Goal: Feedback & Contribution: Leave review/rating

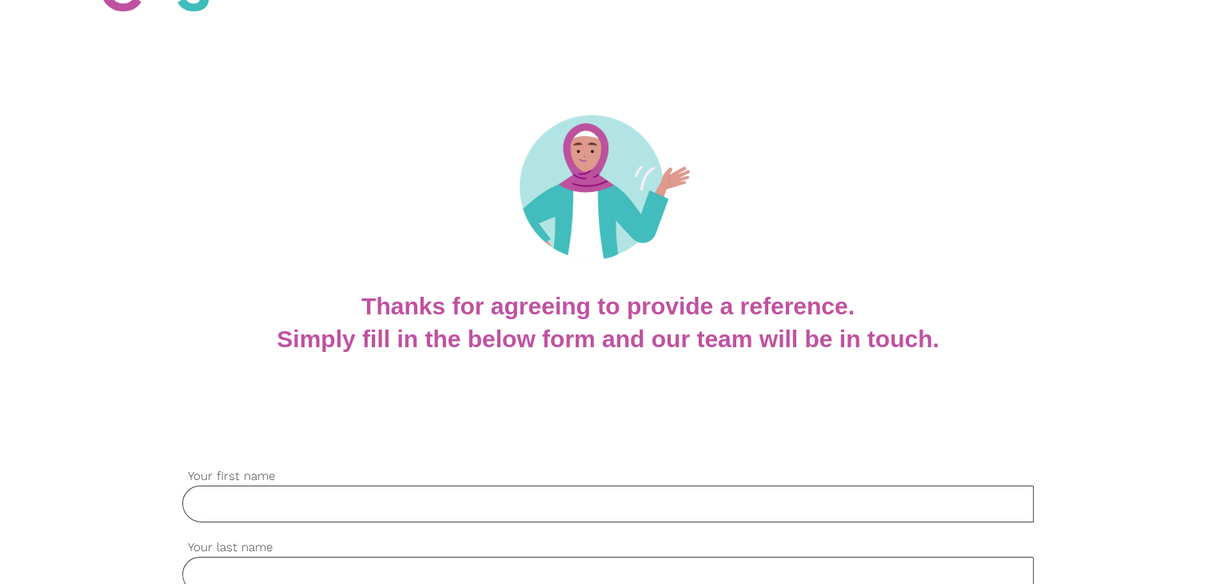
scroll to position [240, 0]
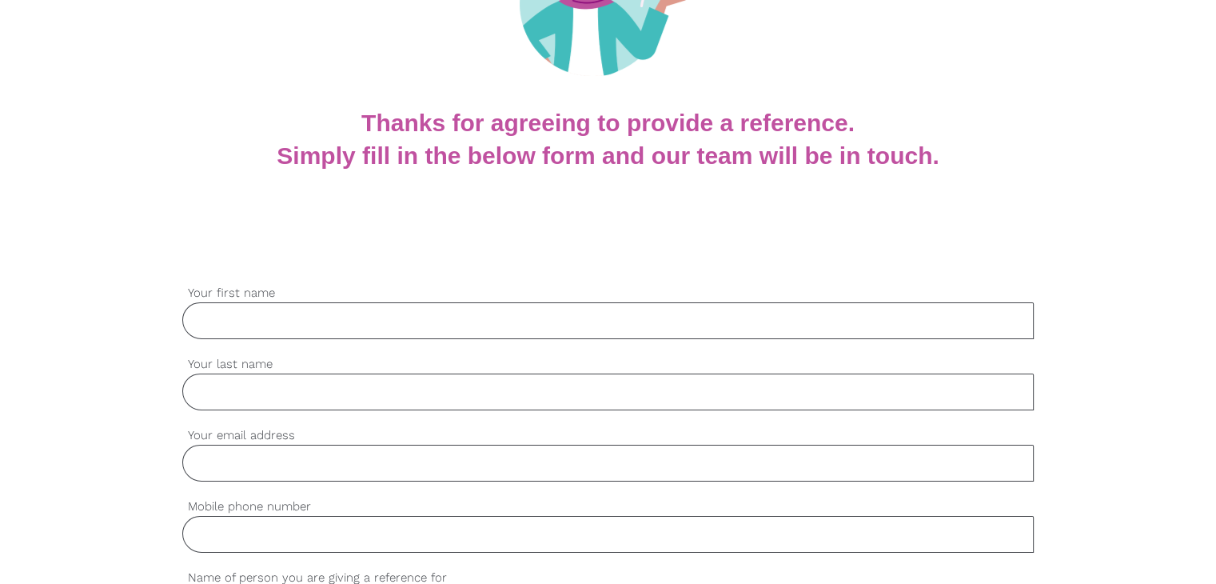
click at [253, 321] on input "Your first name" at bounding box center [607, 320] width 851 height 37
paste input "[PERSON_NAME]"
type input "[PERSON_NAME]"
click at [292, 406] on input "Your last name" at bounding box center [607, 391] width 851 height 37
paste input "burli"
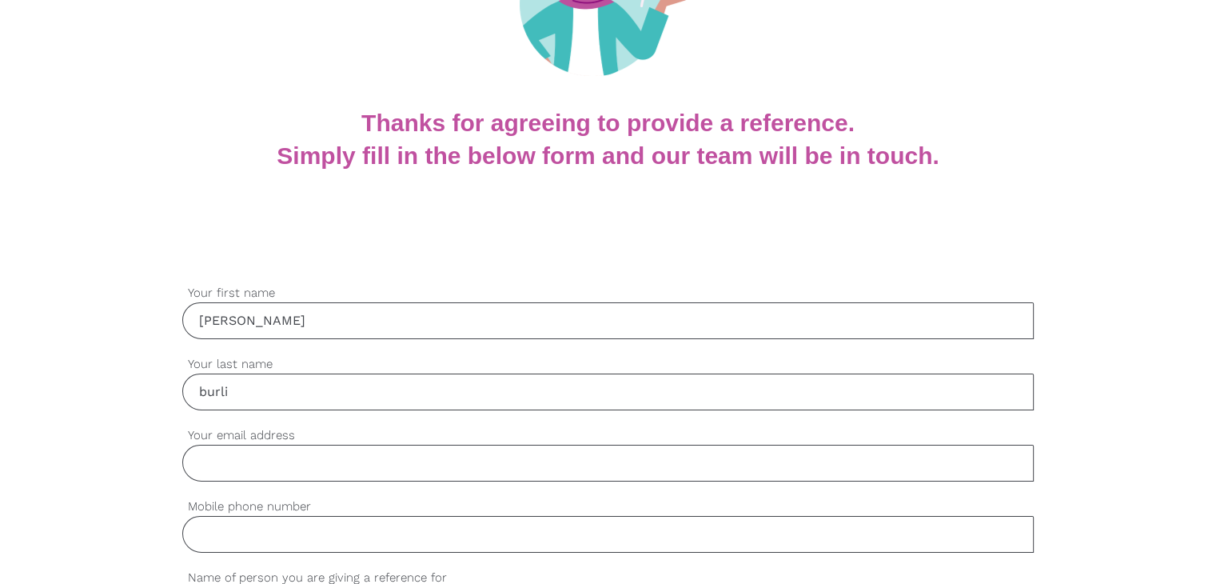
type input "burli"
click at [249, 456] on input "Your email address" at bounding box center [607, 463] width 851 height 37
paste input "[EMAIL_ADDRESS][PERSON_NAME][DOMAIN_NAME]"
type input "[EMAIL_ADDRESS][PERSON_NAME][DOMAIN_NAME]"
click at [310, 540] on input "Mobile phone number" at bounding box center [607, 534] width 851 height 37
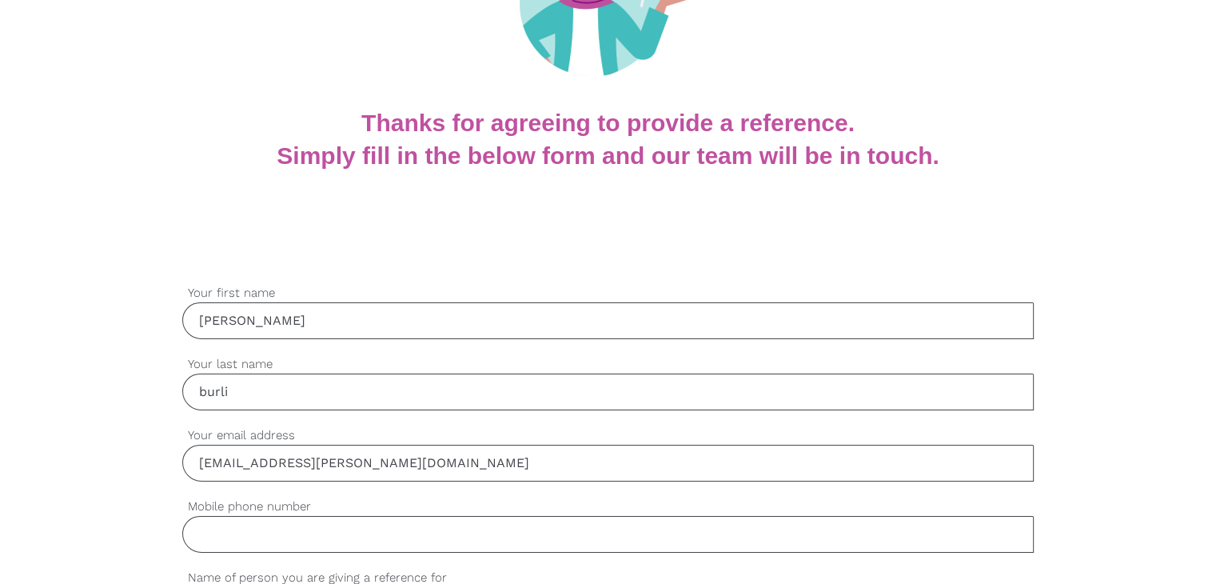
paste input "0452113079"
type input "0452113079"
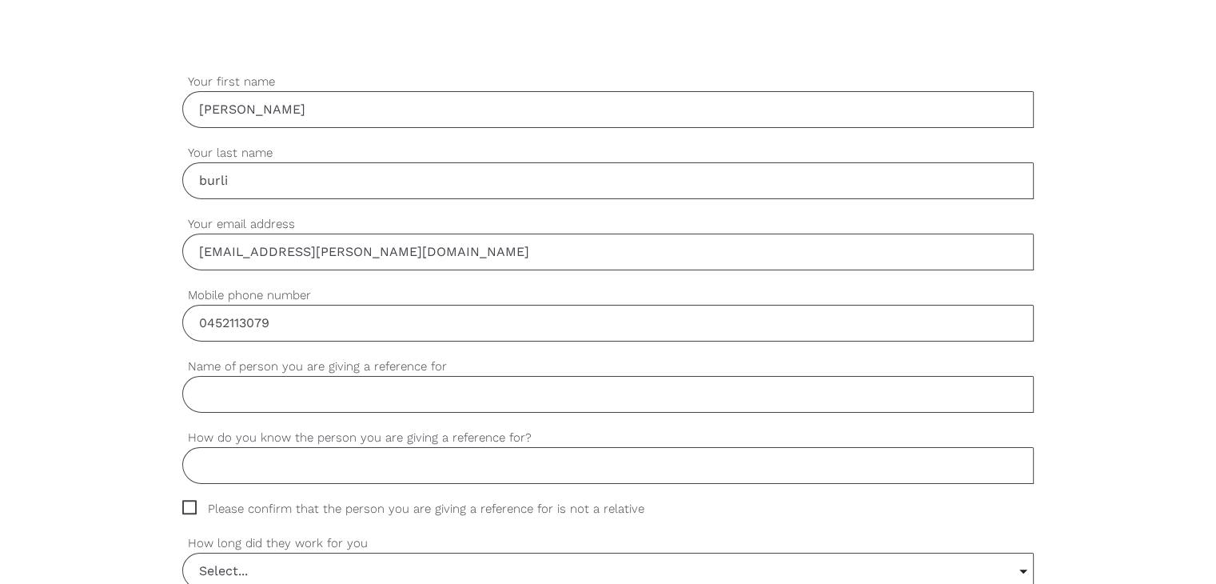
scroll to position [480, 0]
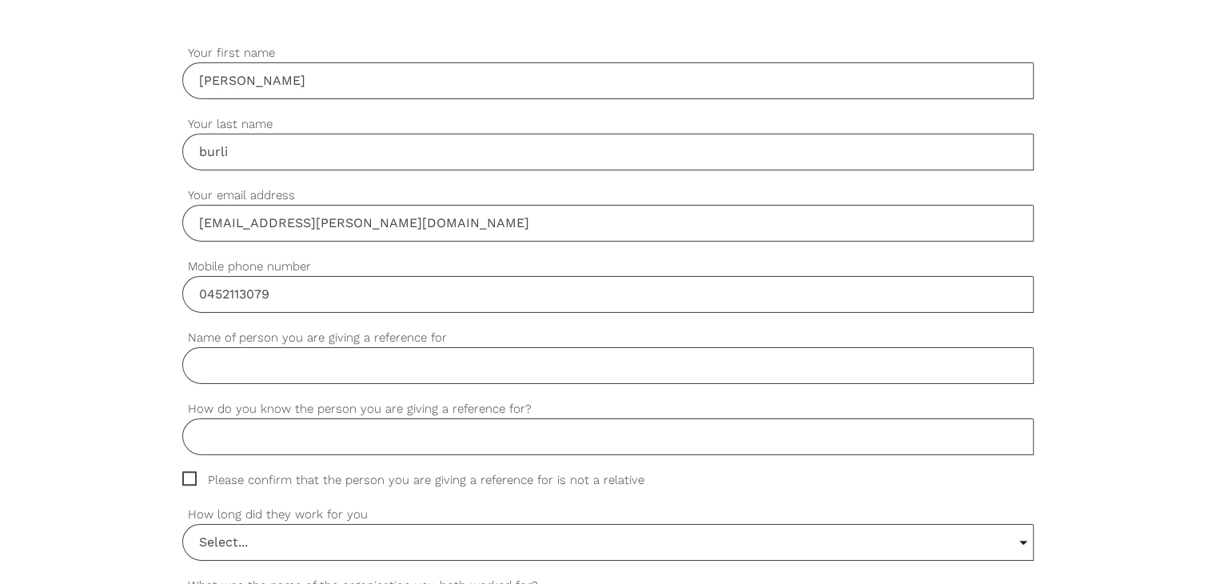
click at [273, 367] on input "Name of person you are giving a reference for" at bounding box center [607, 365] width 851 height 37
paste input "[PERSON_NAME]"
type input "[PERSON_NAME]"
click at [250, 449] on input "How do you know the person you are giving a reference for?" at bounding box center [607, 436] width 851 height 37
paste input "[PERSON_NAME] was a support worker for us"
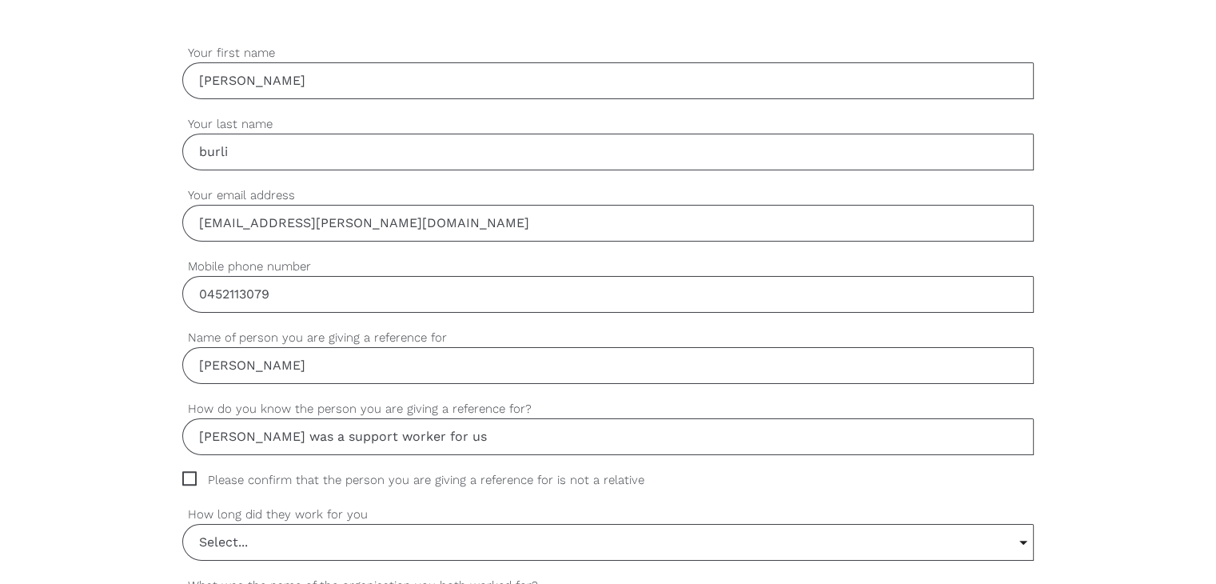
type input "[PERSON_NAME] was a support worker for us"
click at [185, 481] on span "Please confirm that the person you are giving a reference for is not a relative" at bounding box center [428, 480] width 492 height 18
click at [185, 481] on input "Please confirm that the person you are giving a reference for is not a relative" at bounding box center [187, 476] width 10 height 10
checkbox input "true"
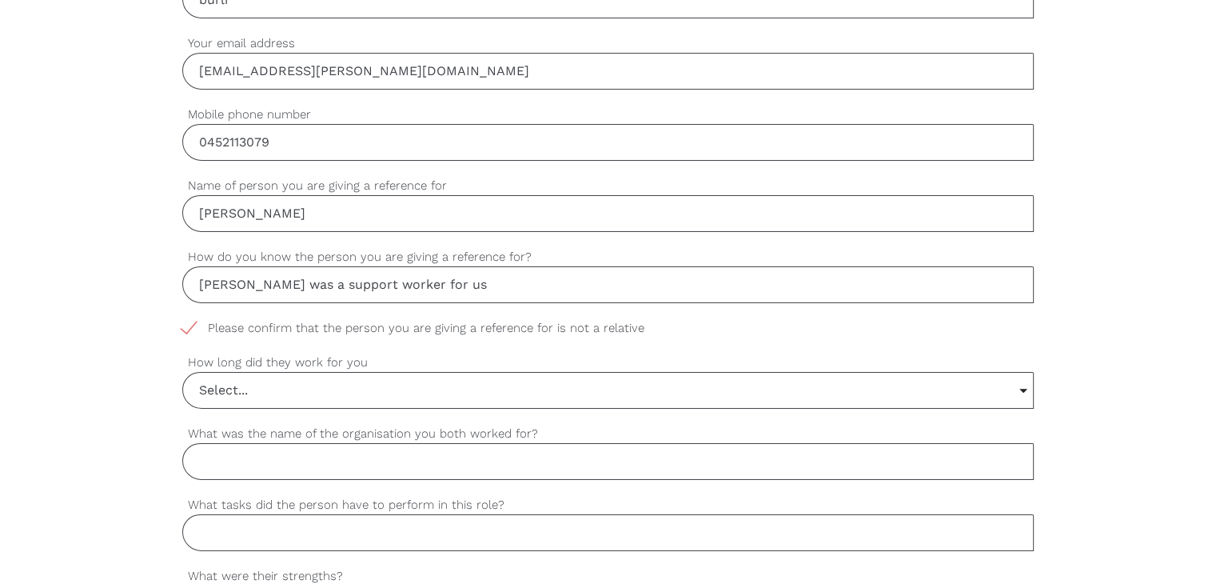
scroll to position [640, 0]
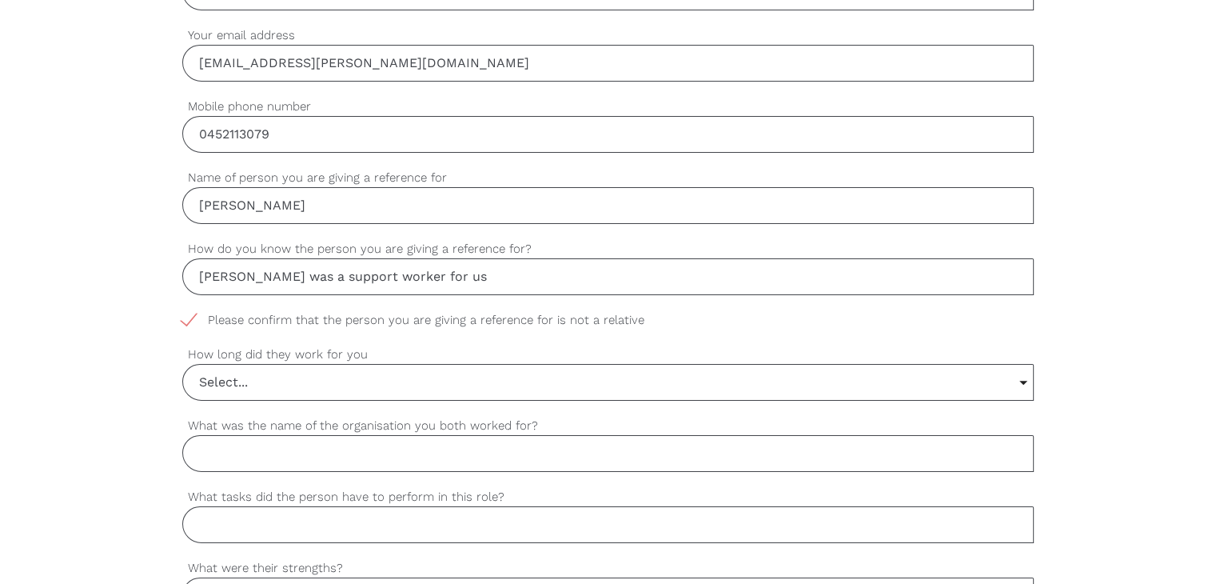
click at [266, 457] on input "What was the name of the organisation you both worked for?" at bounding box center [607, 453] width 851 height 37
paste input "Private"
type input "Private"
click at [228, 391] on input "Select..." at bounding box center [608, 382] width 850 height 35
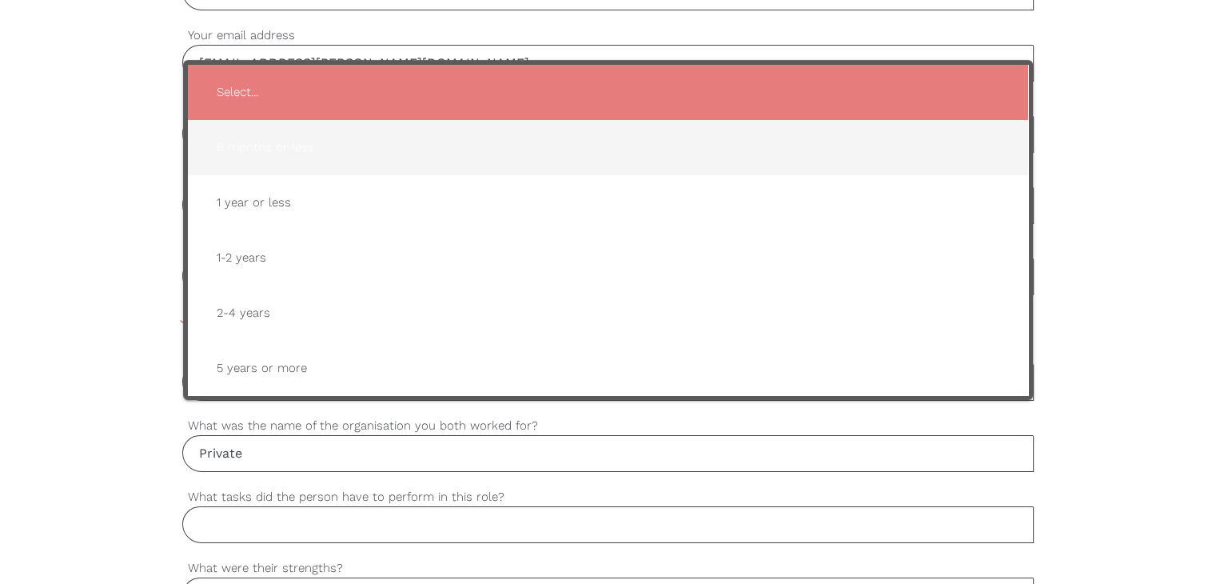
click at [294, 146] on span "6 months or less" at bounding box center [608, 147] width 808 height 39
type input "6 months or less"
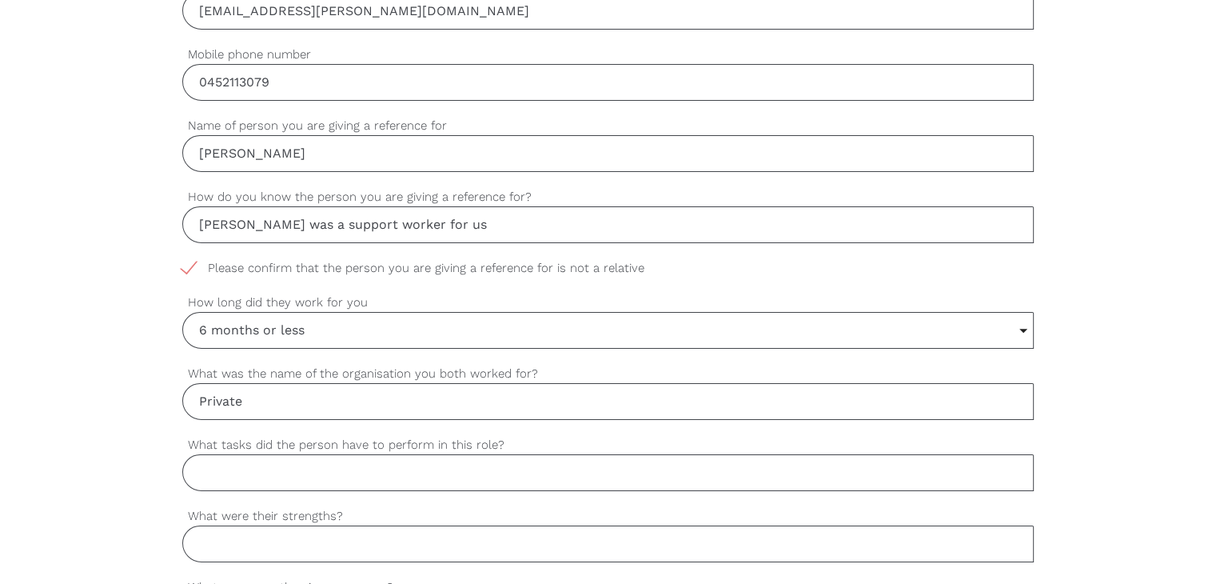
scroll to position [720, 0]
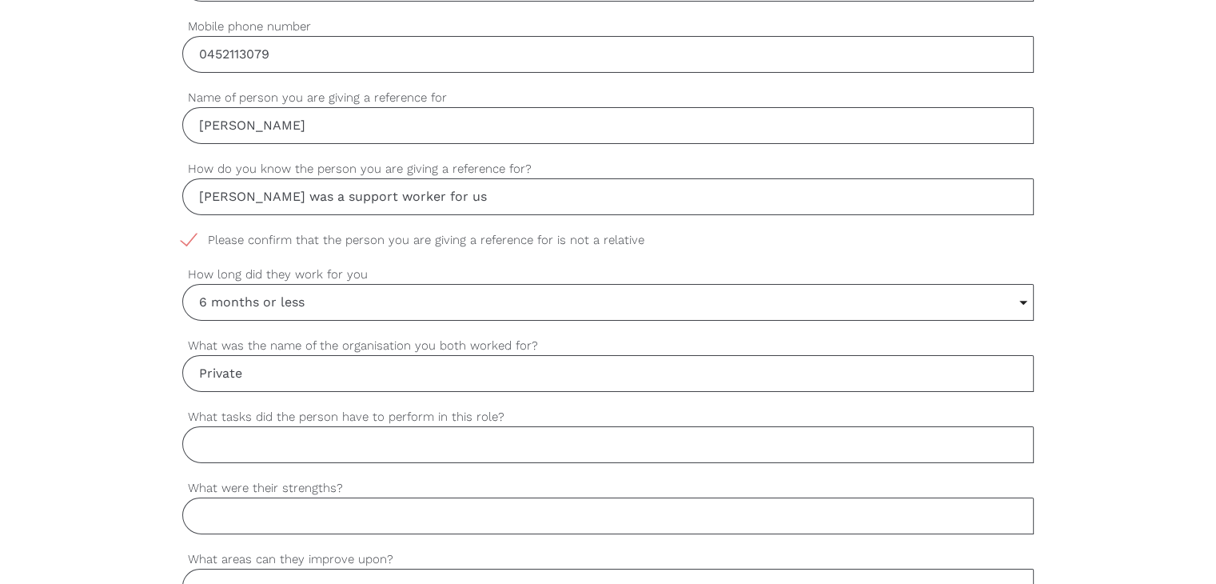
click at [337, 436] on input "What tasks did the person have to perform in this role?" at bounding box center [607, 444] width 851 height 37
paste input "Transport, school runs, social and community participation help"
type input "Transport, school runs, social and community participation help"
click at [281, 516] on input "What were their strengths?" at bounding box center [607, 515] width 851 height 37
paste input "Friendly, Professional, Quick learner, Committed"
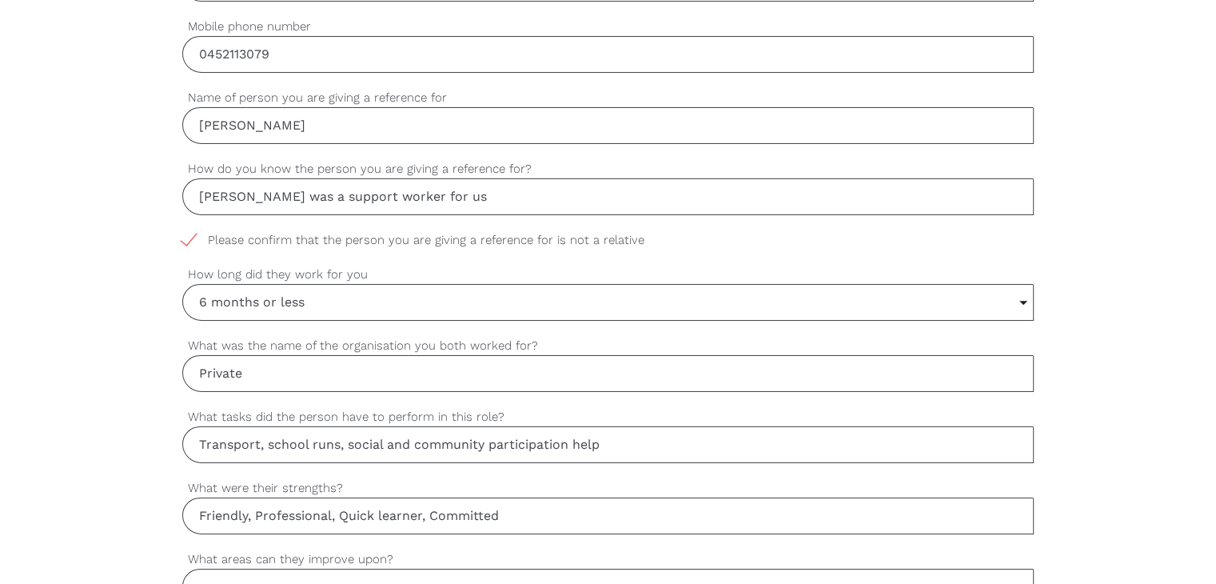
type input "Friendly, Professional, Quick learner, Committed"
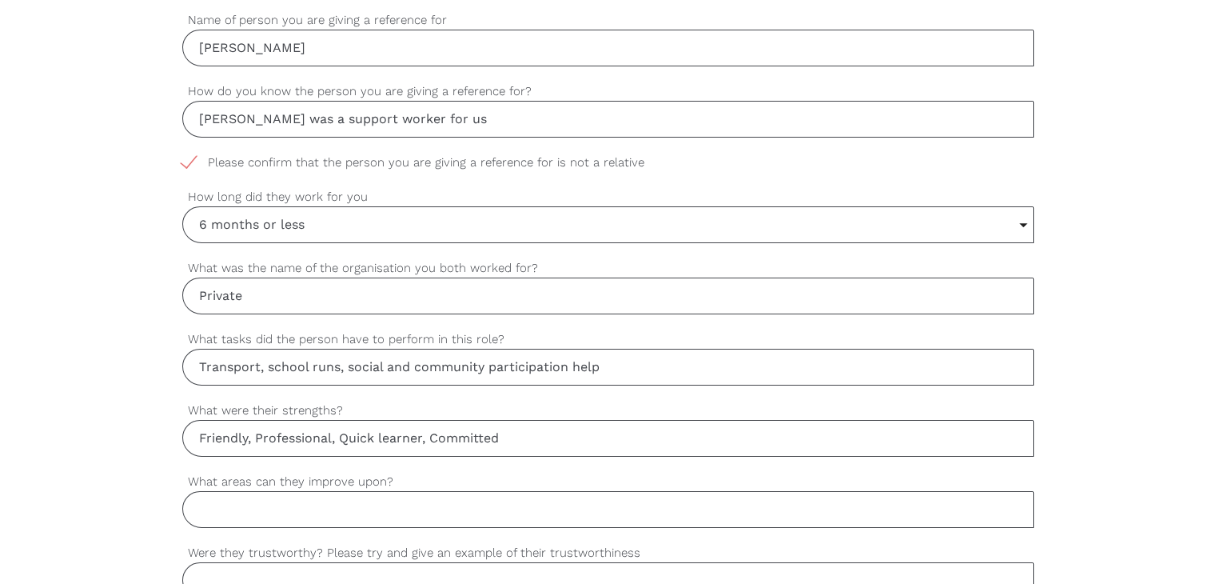
scroll to position [879, 0]
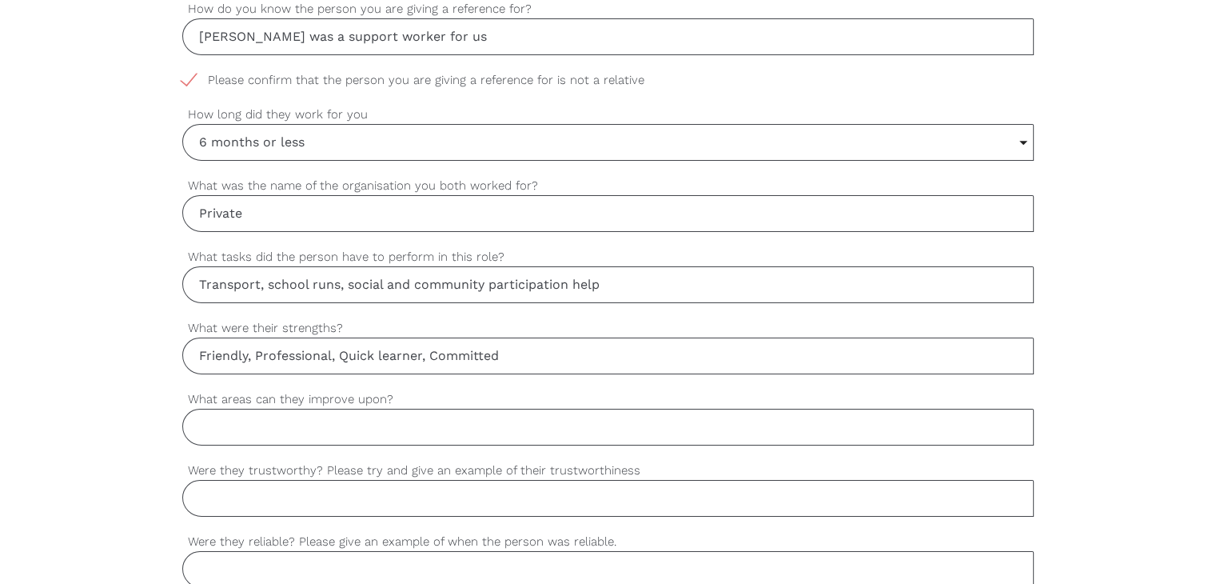
click at [285, 439] on input "What areas can they improve upon?" at bounding box center [607, 427] width 851 height 37
paste input "She did an adequate job for the required support for us"
type input "She did an adequate job for the required support for us"
click at [209, 500] on input "Were they trustworthy? Please try and give an example of their trustworthiness" at bounding box center [607, 498] width 851 height 37
paste input "Yes, Giovanna was trustworthy. I was able to trust her with the school transpor…"
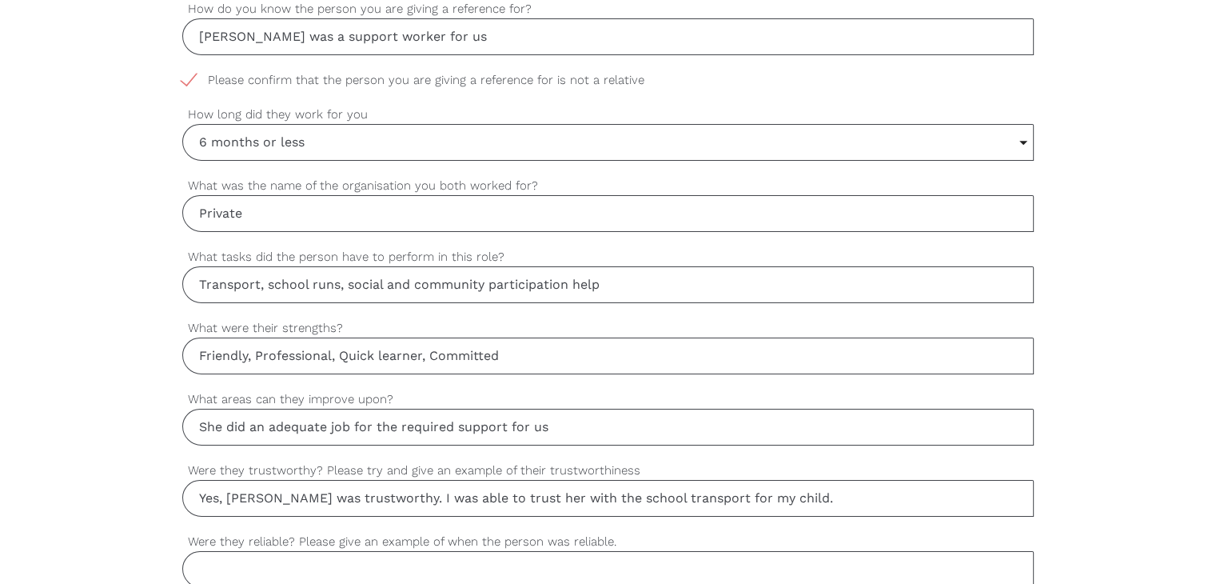
drag, startPoint x: 209, startPoint y: 500, endPoint x: 164, endPoint y: 490, distance: 46.7
click at [164, 490] on div "settings roopa Your first name settings burli Your last name settings ux.roopa@…" at bounding box center [608, 362] width 1216 height 1501
type input "Yes, Giovanna was trustworthy. I was able to trust her with the school transpor…"
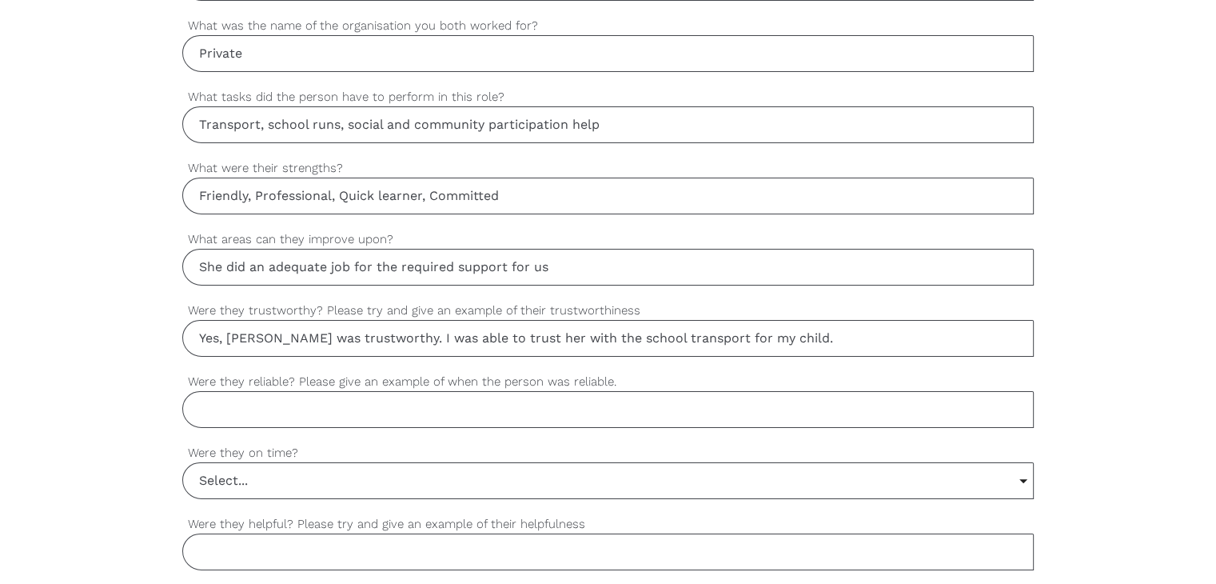
click at [284, 404] on input "Were they reliable? Please give an example of when the person was reliable." at bounding box center [607, 409] width 851 height 37
paste input "Yes, Giovanna was reliable. She always kept me posted on her schedules if she w…"
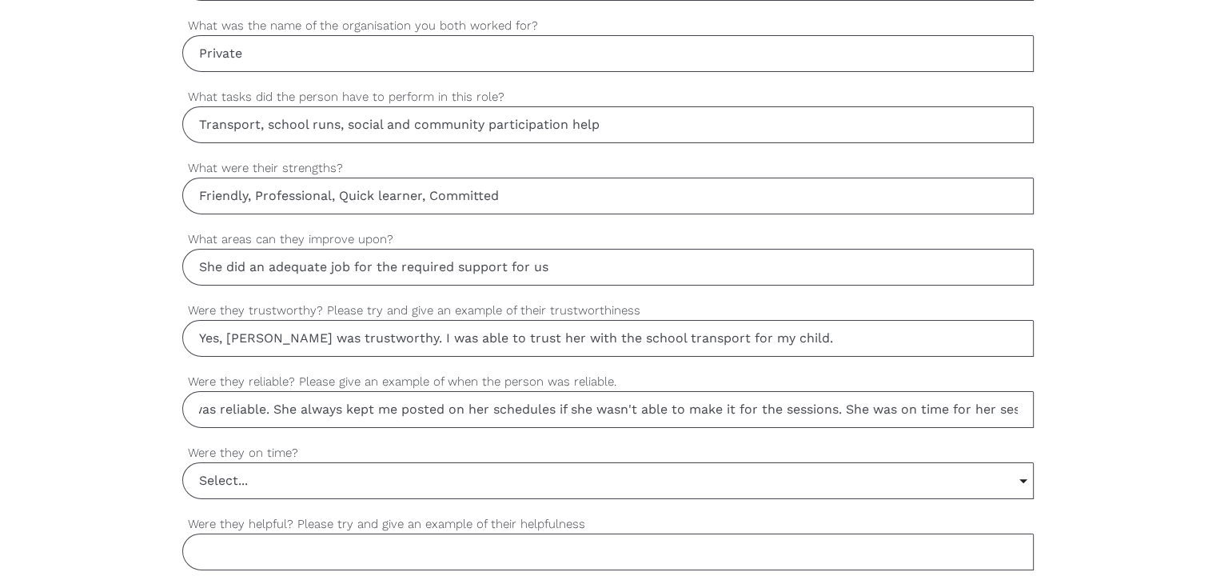
scroll to position [0, 0]
drag, startPoint x: 284, startPoint y: 409, endPoint x: 122, endPoint y: 378, distance: 164.3
click at [122, 378] on div "settings roopa Your first name settings burli Your last name settings ux.roopa@…" at bounding box center [608, 202] width 1216 height 1501
type input "Yes, Giovanna was reliable. She always kept me posted on her schedules if she w…"
click at [225, 477] on input "Select..." at bounding box center [608, 480] width 850 height 35
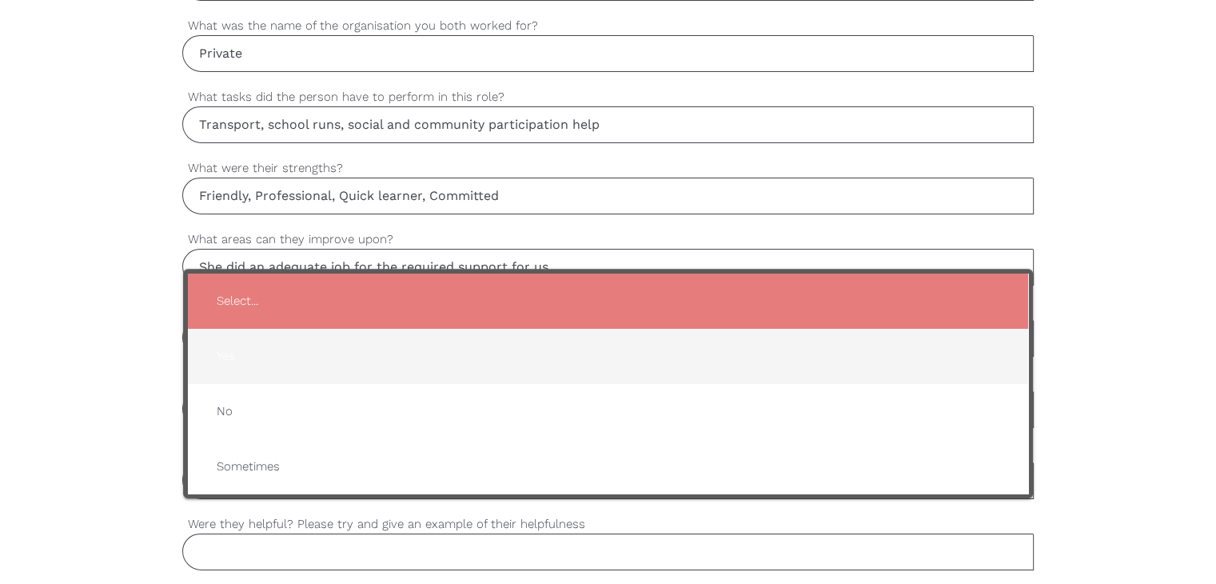
click at [251, 349] on span "Yes" at bounding box center [608, 356] width 808 height 39
type input "Yes"
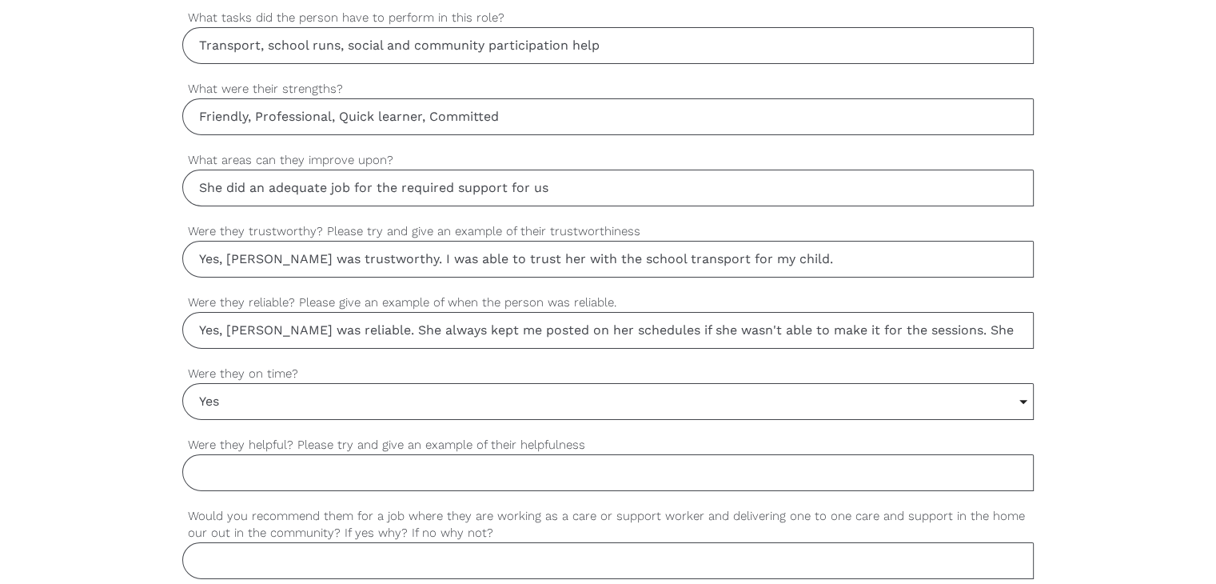
scroll to position [1119, 0]
click at [207, 466] on input "Were they helpful? Please try and give an example of their helpfulness" at bounding box center [607, 471] width 851 height 37
paste input "Giovanna quickly learnt the required support and helped us timely"
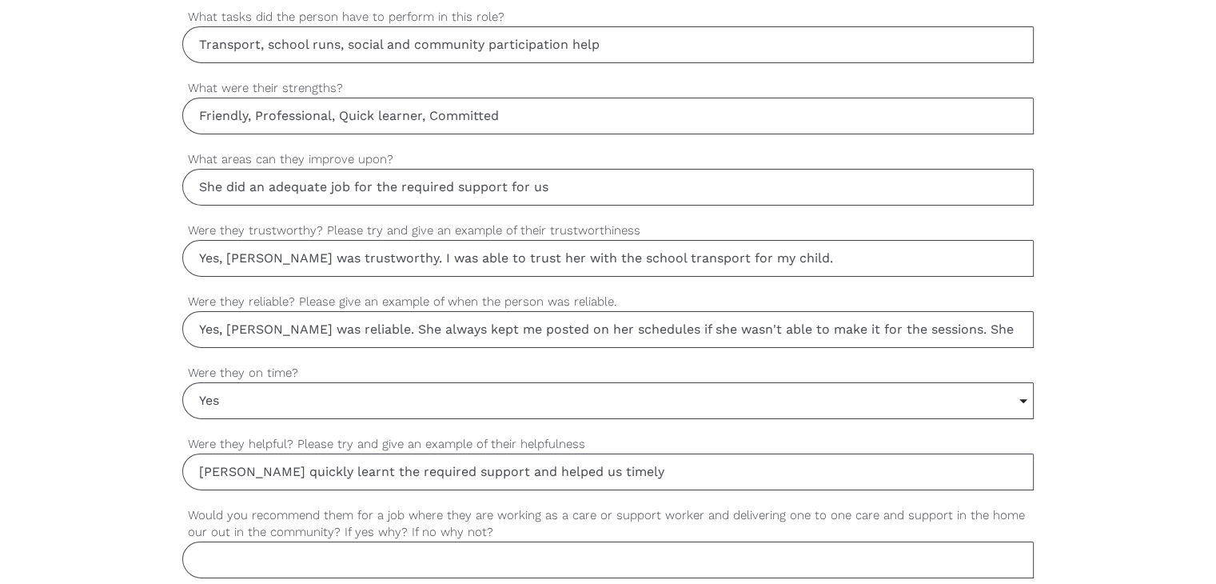
drag, startPoint x: 237, startPoint y: 487, endPoint x: 122, endPoint y: 477, distance: 115.5
click at [122, 477] on div "settings roopa Your first name settings burli Your last name settings ux.roopa@…" at bounding box center [608, 122] width 1216 height 1501
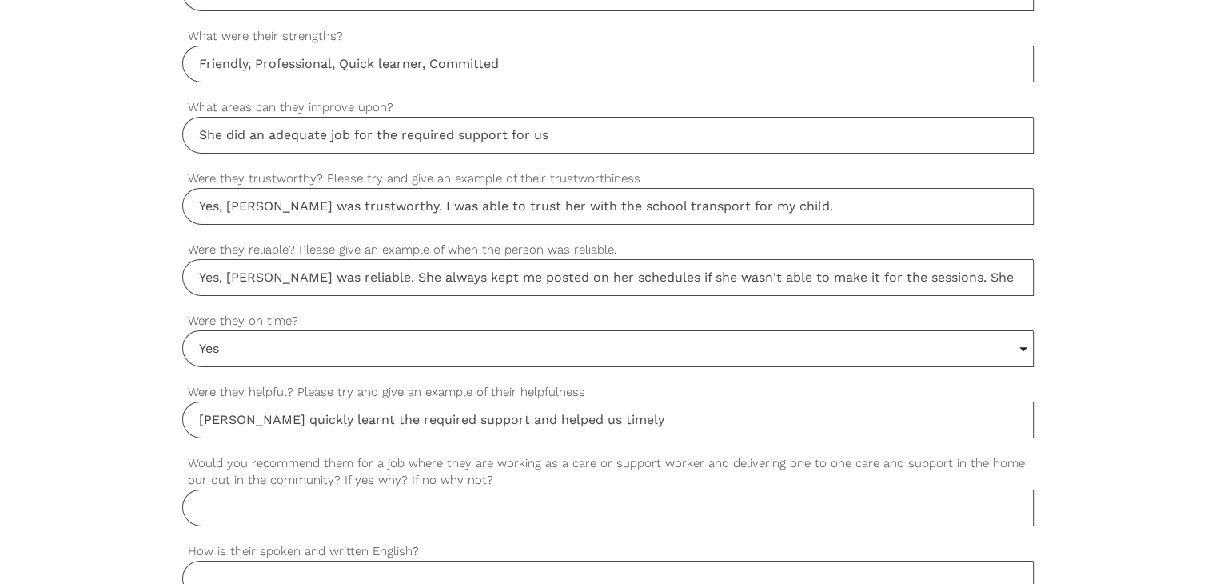
scroll to position [1199, 0]
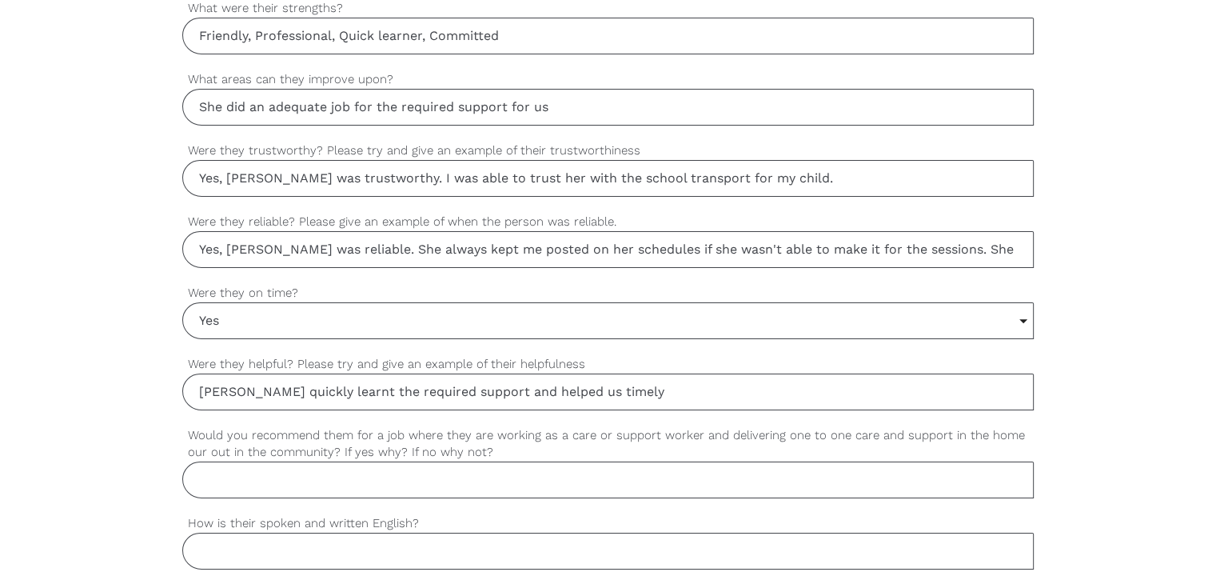
type input "Giovanna quickly learnt the required support and helped us timely"
click at [293, 484] on input "Would you recommend them for a job where they are working as a care or support …" at bounding box center [607, 479] width 851 height 37
paste input "Yes, I recommend her based on the services she has offered to us. She was a rel…"
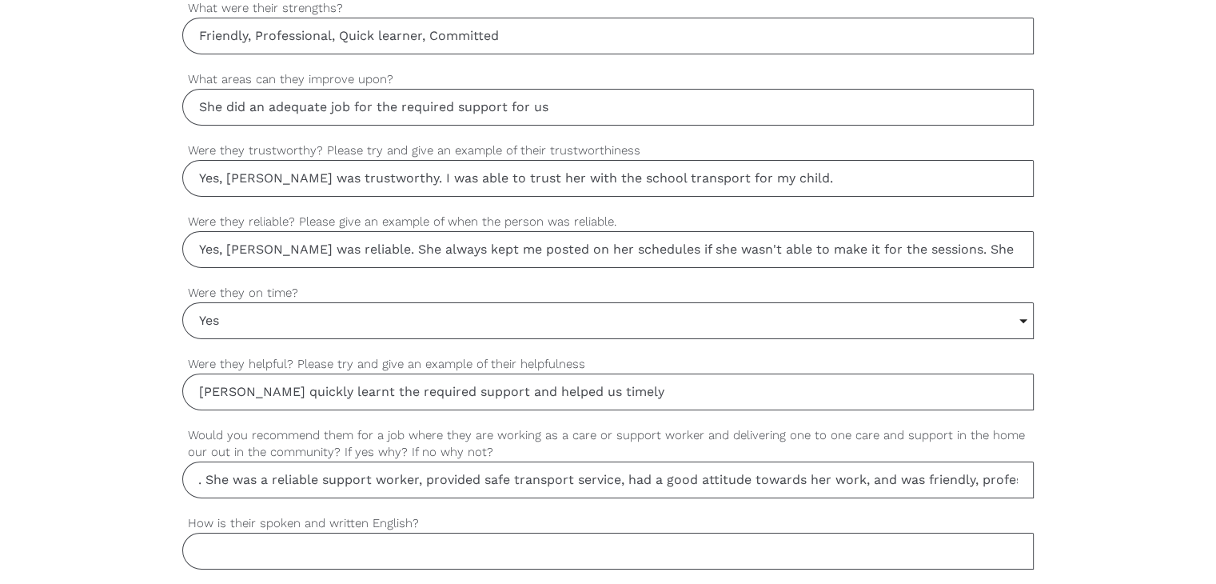
scroll to position [0, 0]
drag, startPoint x: 294, startPoint y: 479, endPoint x: 22, endPoint y: 492, distance: 272.9
click at [22, 492] on div "settings roopa Your first name settings burli Your last name settings ux.roopa@…" at bounding box center [608, 42] width 1216 height 1501
type input "Yes, I recommend her based on the services she has offered to us. She was a rel…"
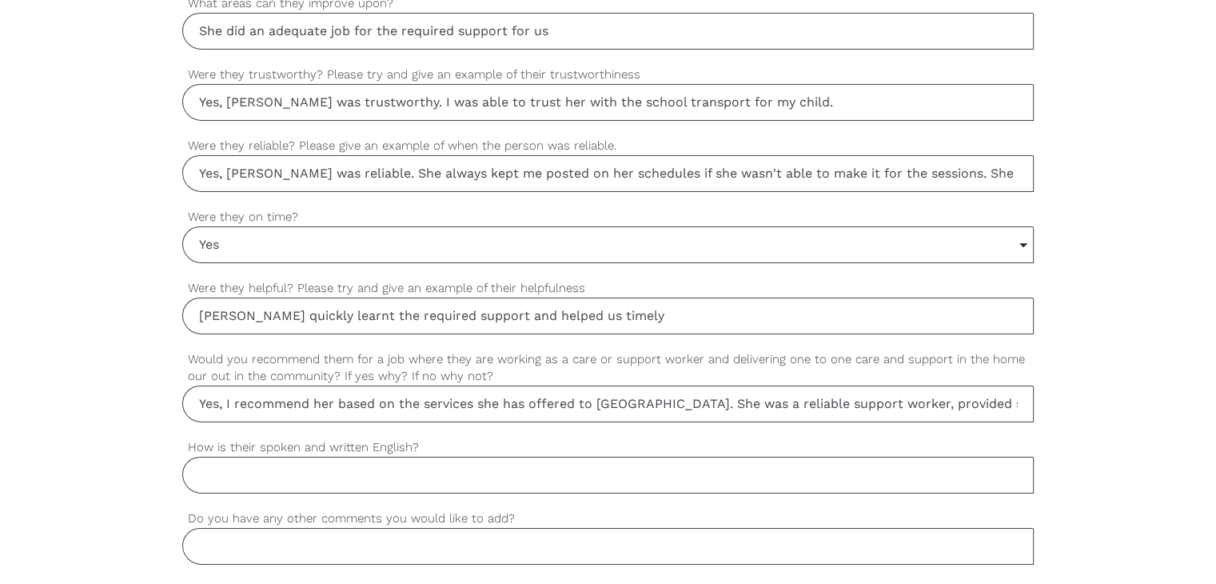
scroll to position [1359, 0]
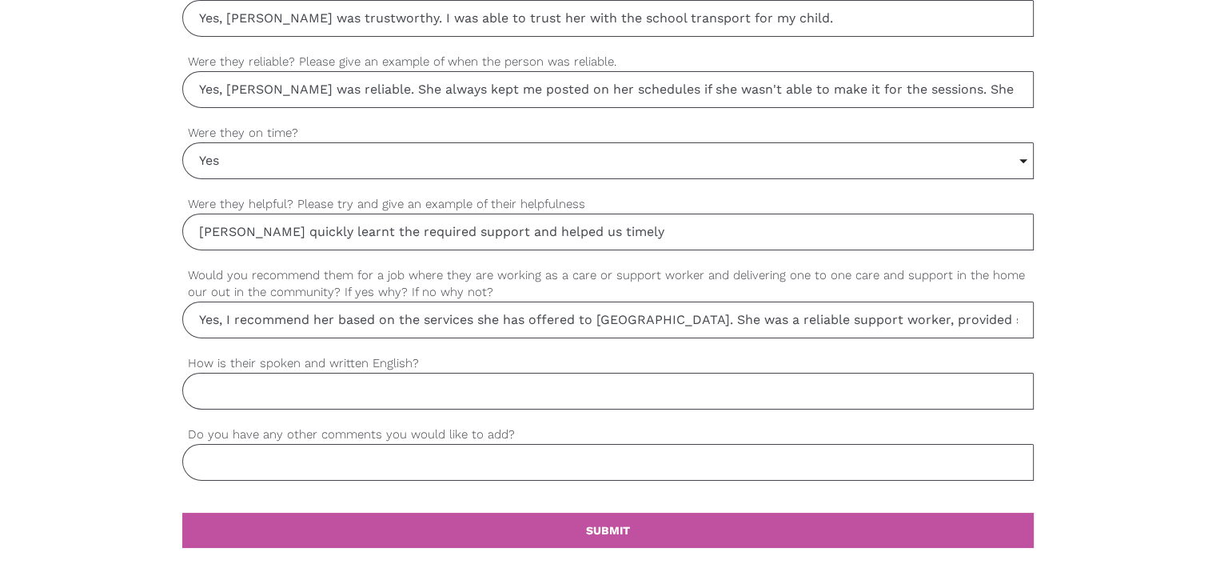
click at [246, 392] on input "How is their spoken and written English?" at bounding box center [607, 391] width 851 height 37
paste input "Good"
type input "Good"
click at [224, 463] on input "Do you have any other comments you would like to add?" at bounding box center [607, 462] width 851 height 37
type input "NA"
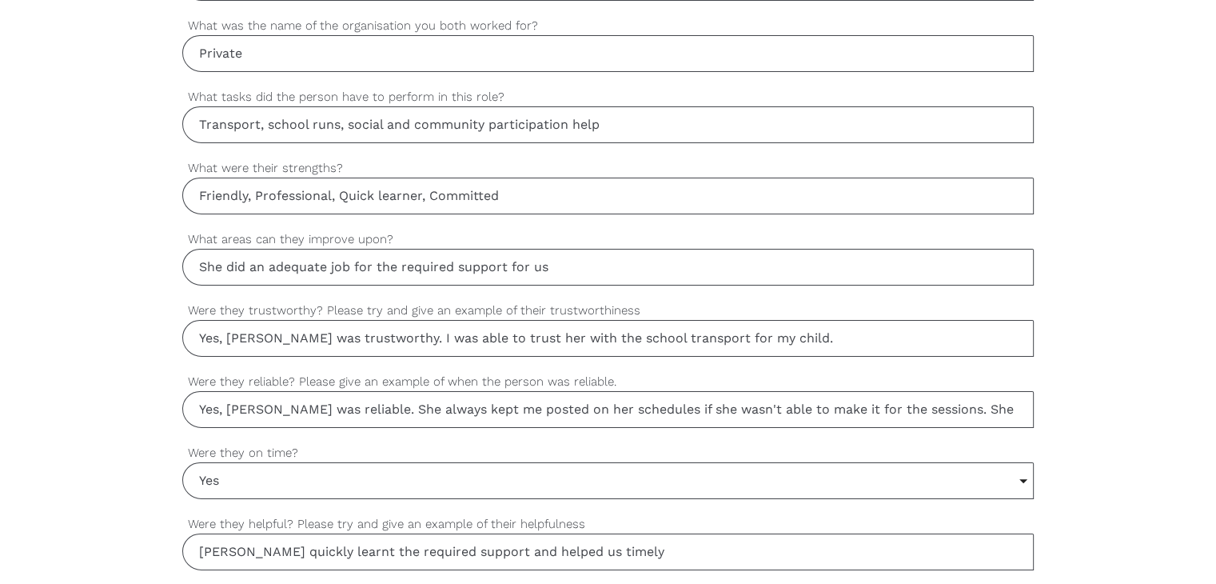
scroll to position [0, 145]
drag, startPoint x: 411, startPoint y: 409, endPoint x: 1227, endPoint y: 500, distance: 821.3
click at [1215, 500] on html "Find a worker Become a worker Make a referral settings Post a job Thanks for ag…" at bounding box center [608, 108] width 1216 height 2294
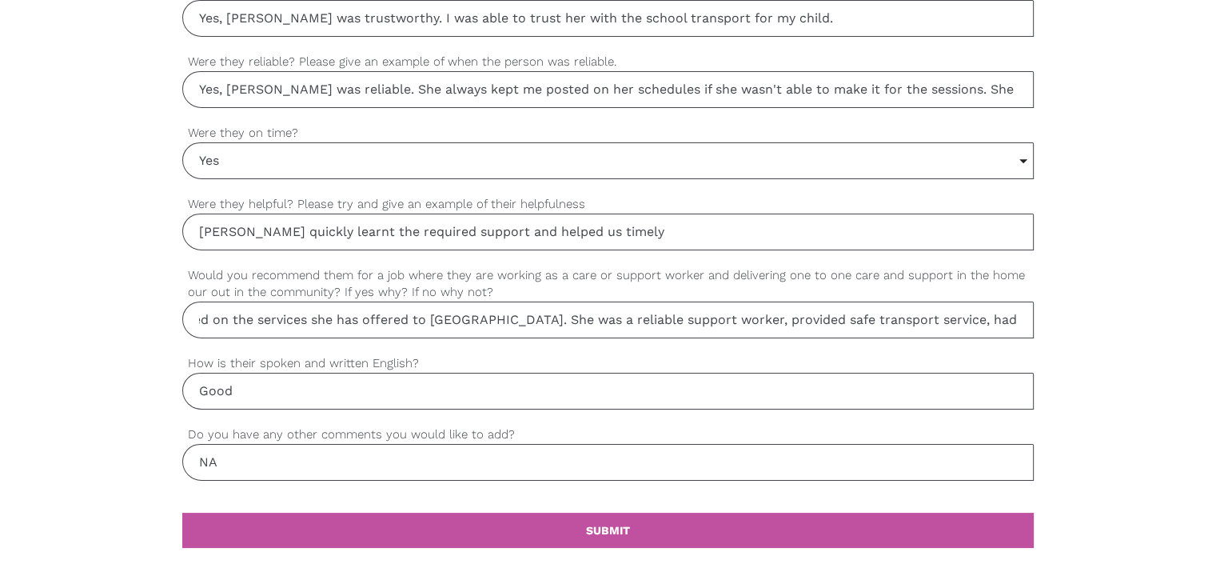
scroll to position [0, 532]
drag, startPoint x: 560, startPoint y: 316, endPoint x: 1088, endPoint y: 359, distance: 529.4
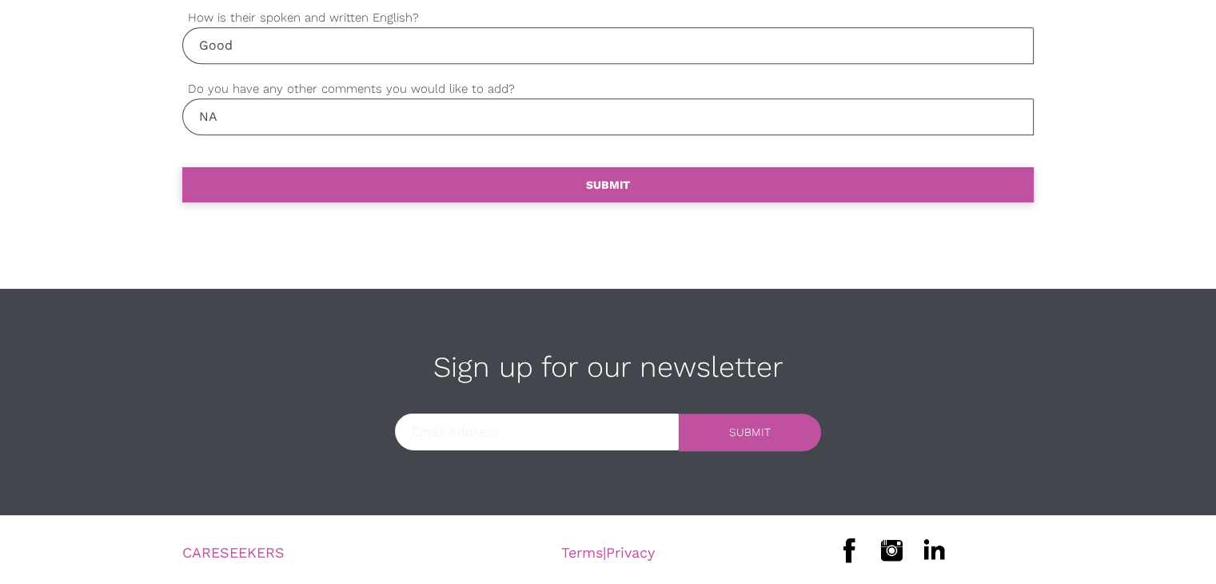
scroll to position [0, 0]
click at [560, 185] on link "settings SUBMIT" at bounding box center [607, 184] width 851 height 35
